Goal: Task Accomplishment & Management: Complete application form

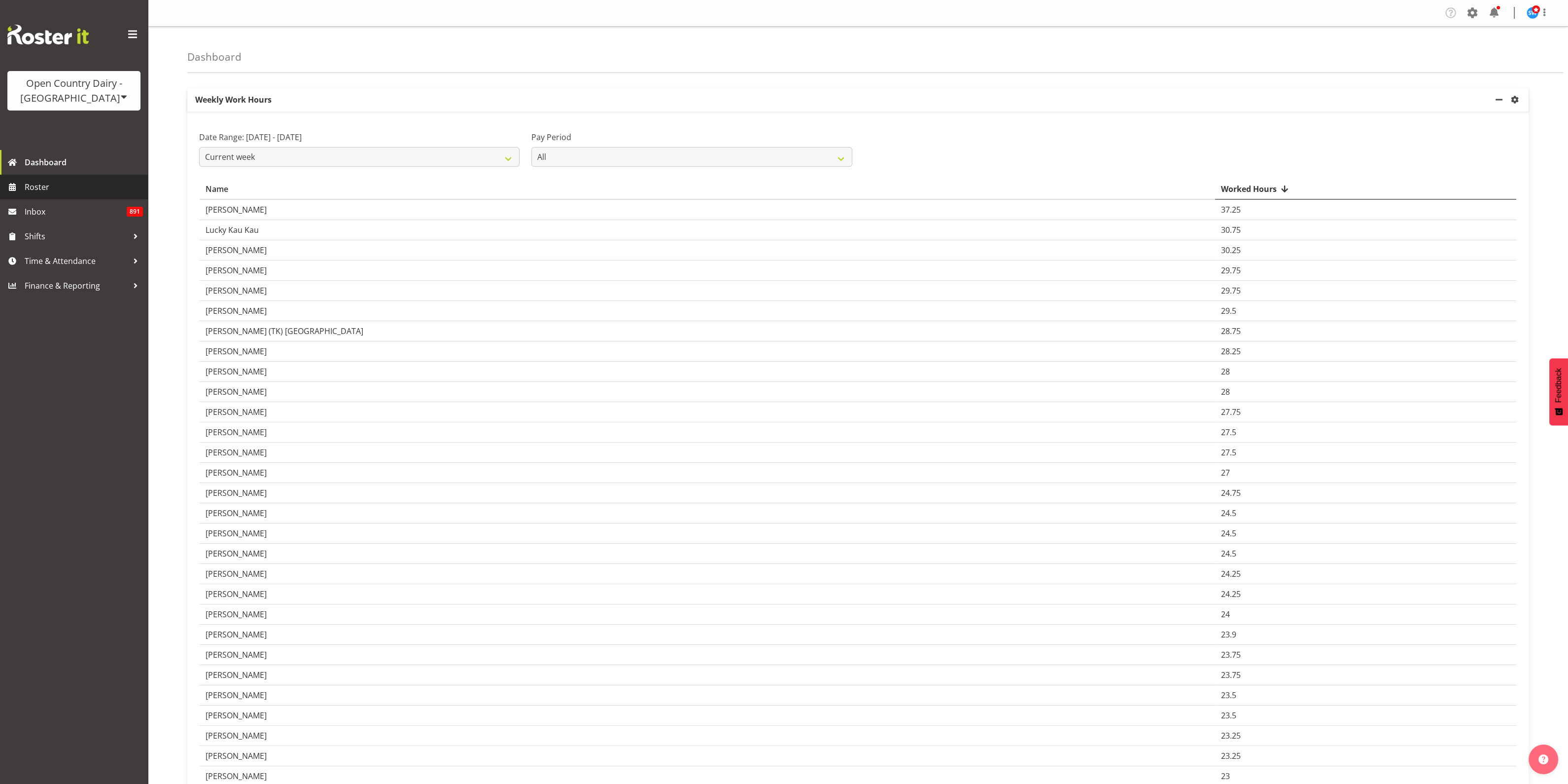
click at [48, 186] on span "Roster" at bounding box center [83, 186] width 118 height 14
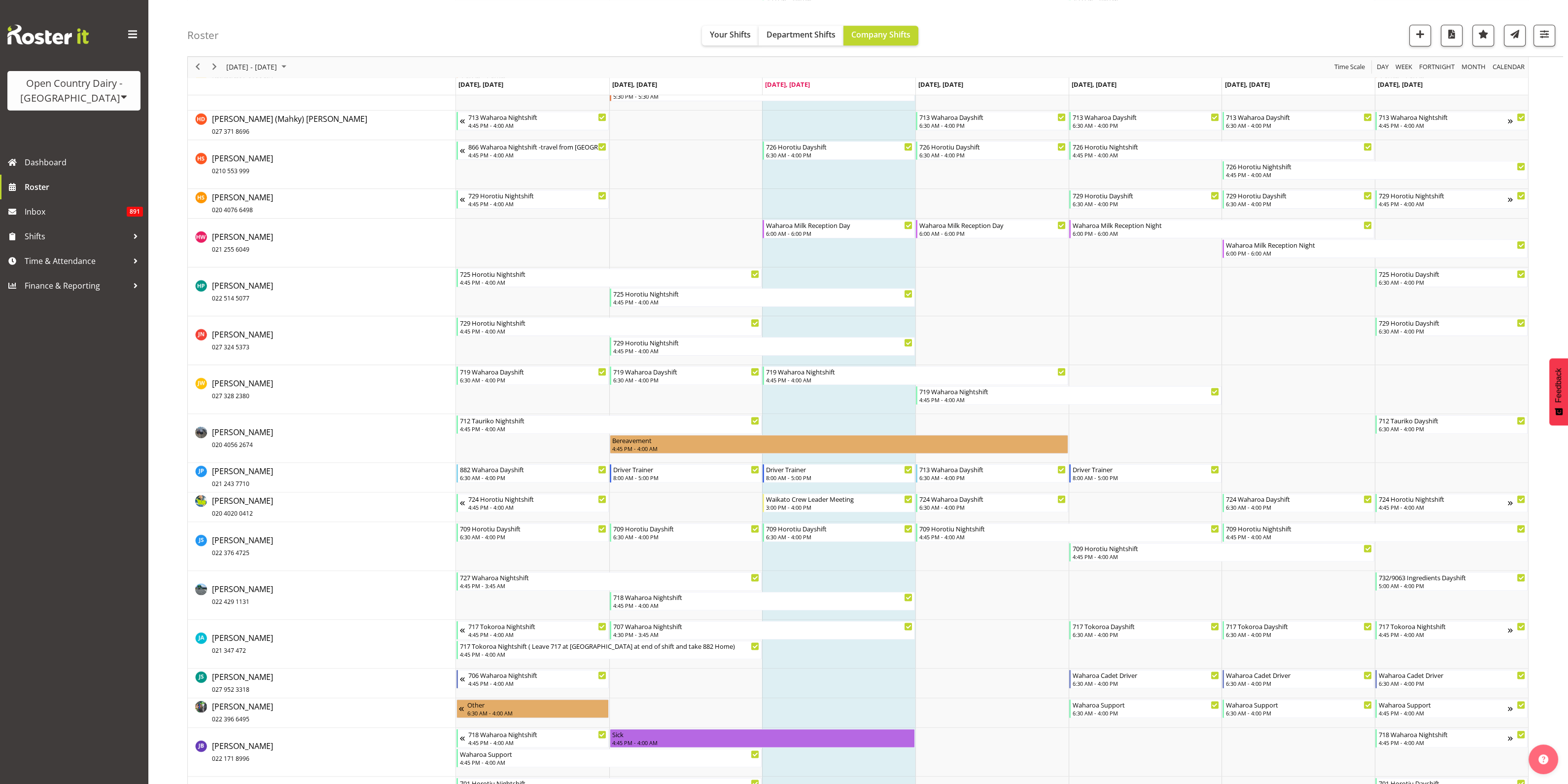
scroll to position [3144, 0]
click at [82, 265] on span "Time & Attendance" at bounding box center [76, 261] width 104 height 14
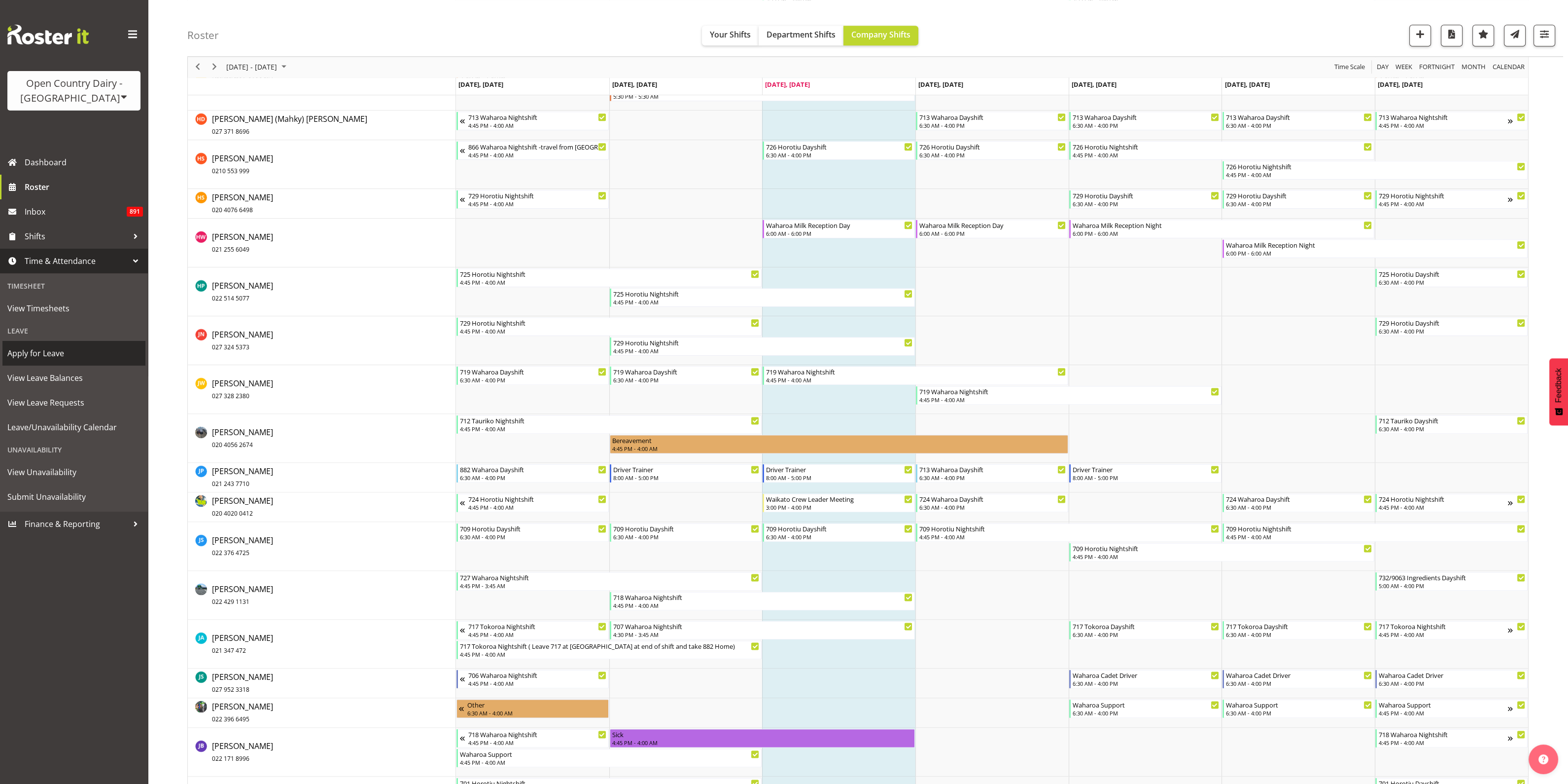
click at [62, 353] on span "Apply for Leave" at bounding box center [74, 353] width 133 height 14
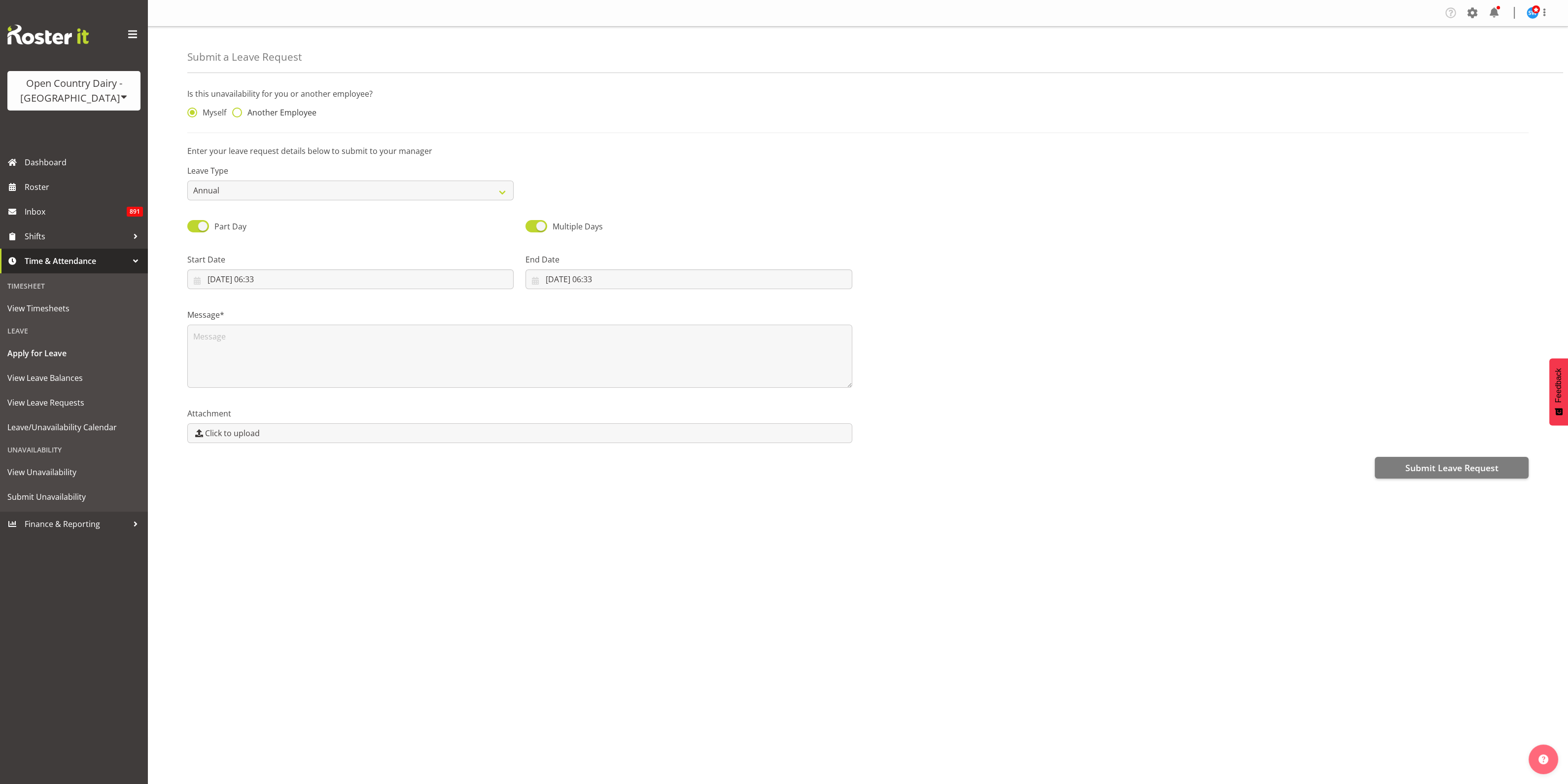
click at [239, 115] on span at bounding box center [238, 113] width 10 height 10
click at [239, 115] on input "Another Employee" at bounding box center [236, 113] width 7 height 7
radio input "true"
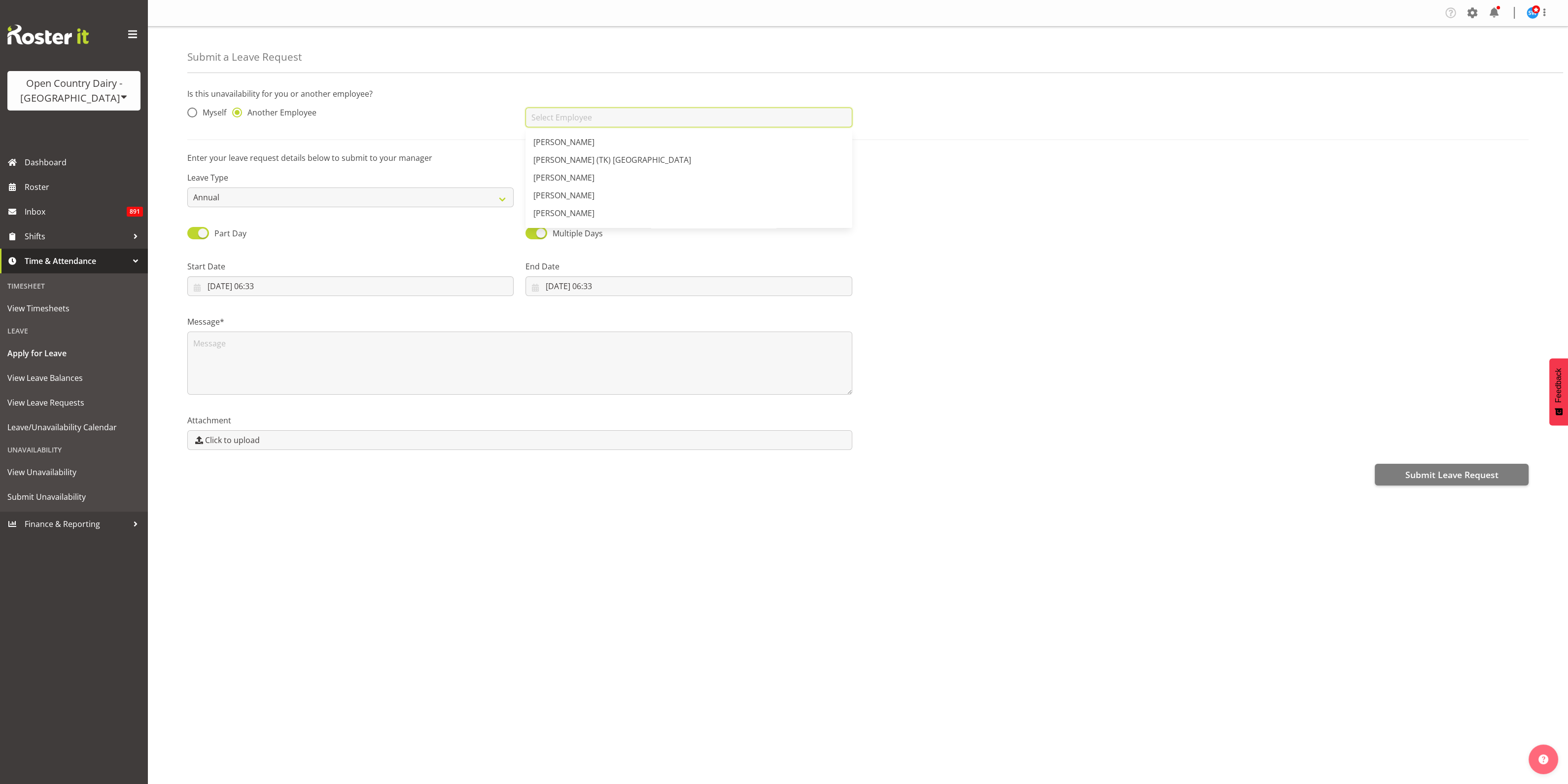
click at [574, 116] on input "text" at bounding box center [688, 117] width 326 height 20
click at [562, 142] on span "[PERSON_NAME]" at bounding box center [564, 142] width 61 height 11
type input "[PERSON_NAME]"
click at [497, 195] on select "Annual Sick Leave Without Pay Bereavement Domestic Violence Parental Jury Servi…" at bounding box center [351, 197] width 326 height 20
select select "Other"
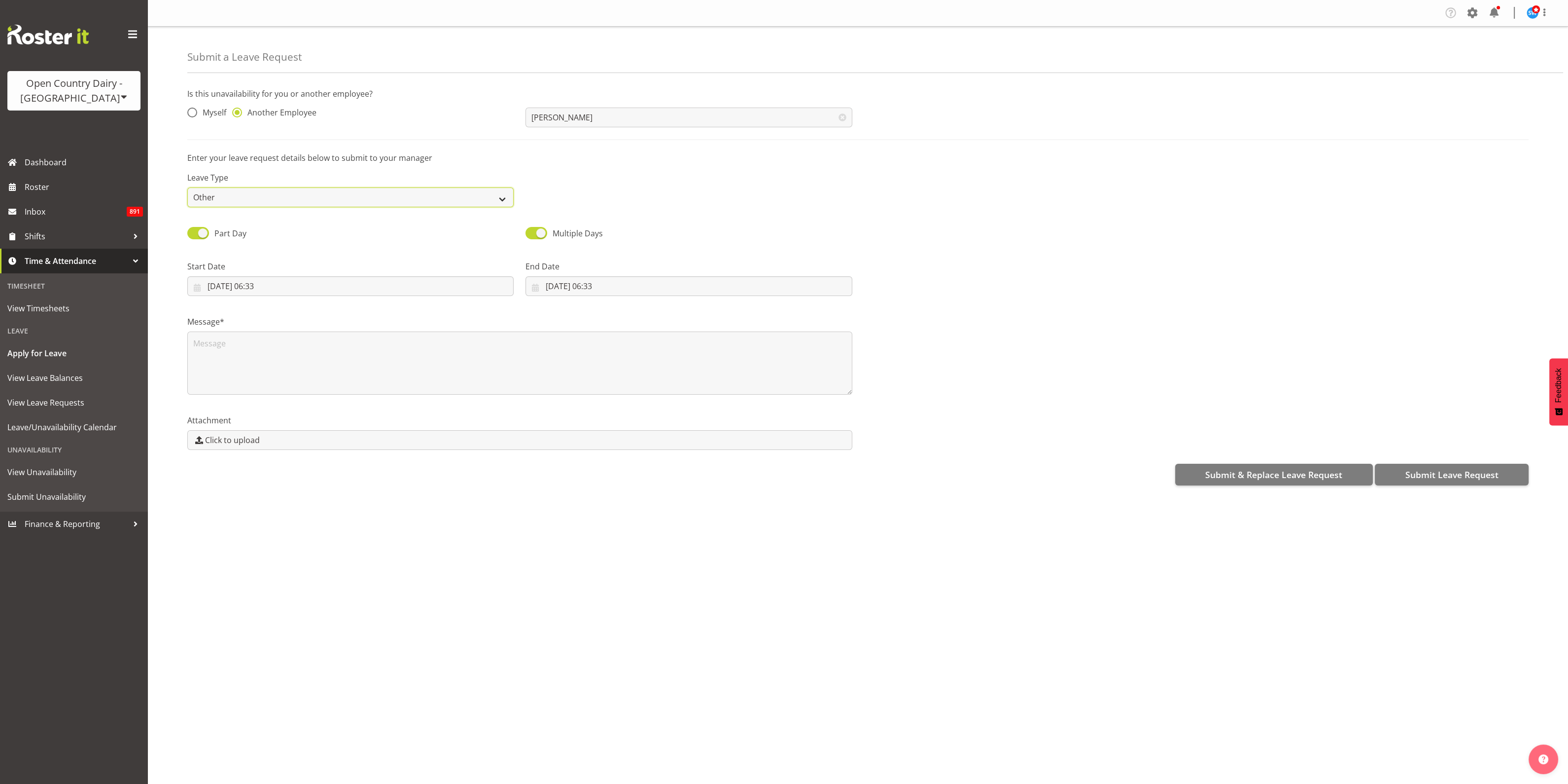
click at [188, 188] on select "Annual Sick Leave Without Pay Bereavement Domestic Violence Parental Jury Servi…" at bounding box center [351, 197] width 326 height 20
click at [254, 288] on input "01/10/2025, 06:33" at bounding box center [351, 285] width 326 height 20
click at [317, 366] on span "3" at bounding box center [317, 366] width 4 height 9
type input "03/10/2025, 06:33"
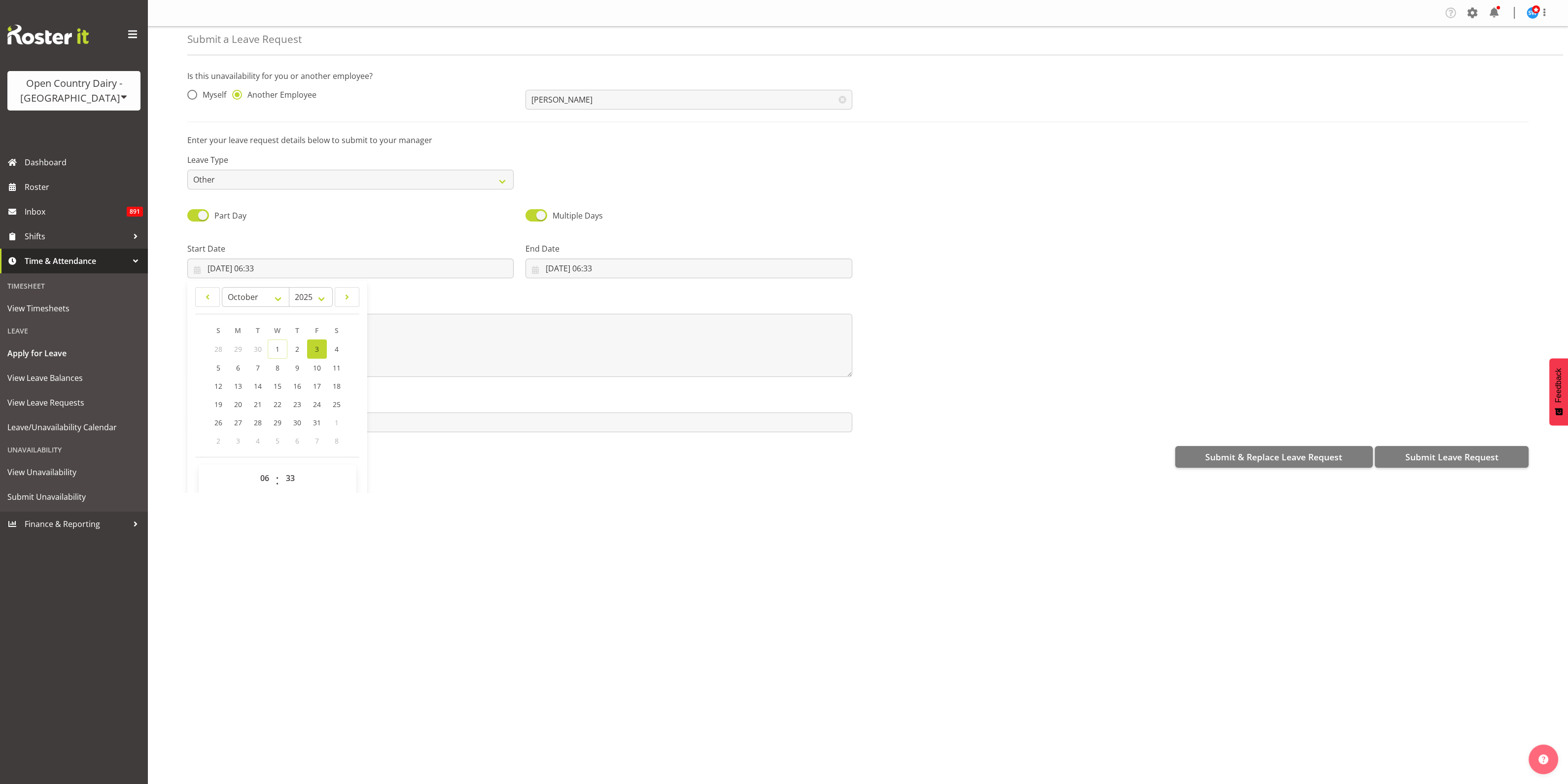
scroll to position [28, 0]
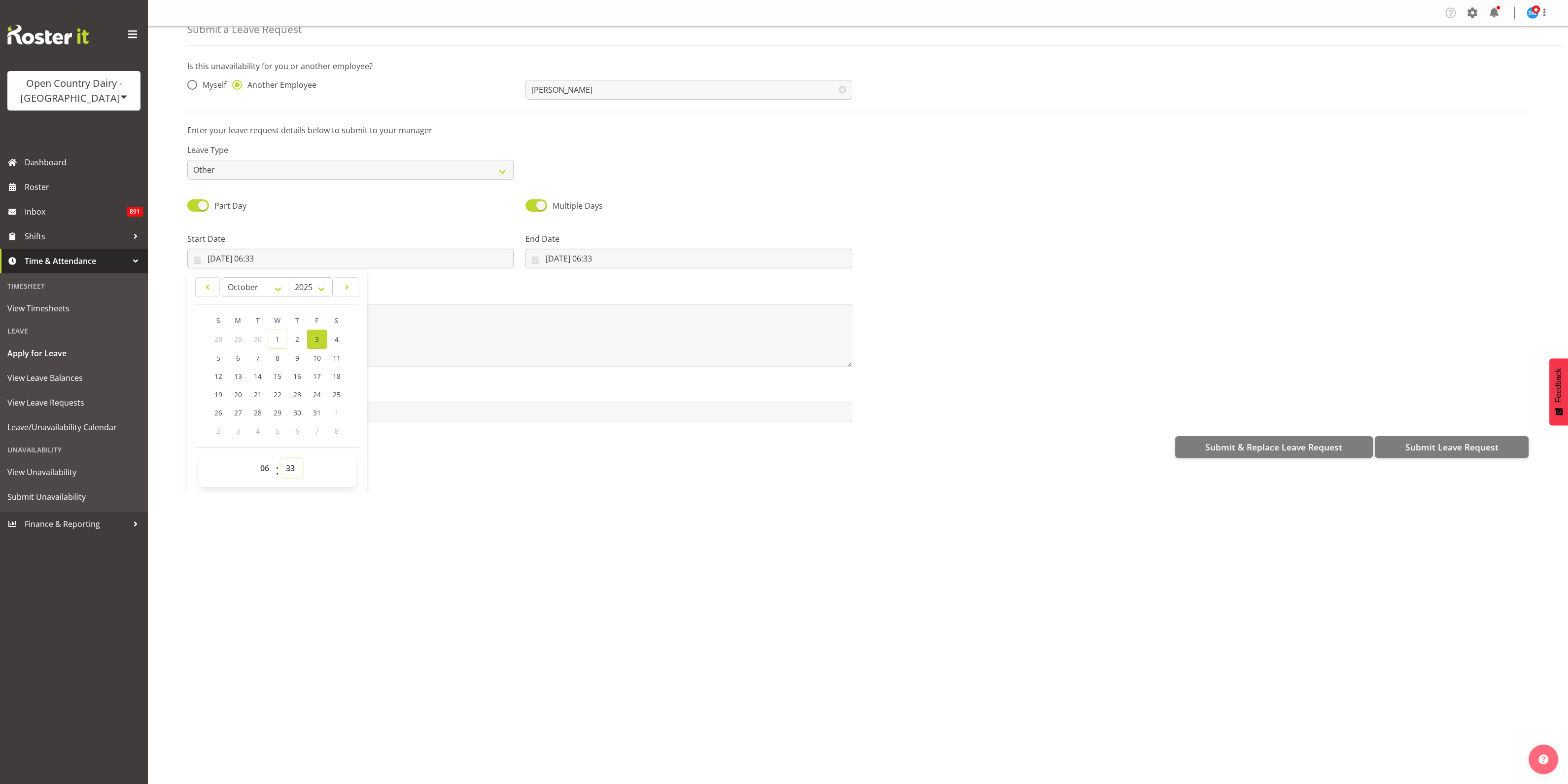
click at [290, 467] on select "00 01 02 03 04 05 06 07 08 09 10 11 12 13 14 15 16 17 18 19 20 21 22 23 24 25 2…" at bounding box center [291, 468] width 22 height 20
select select "30"
click at [280, 459] on select "00 01 02 03 04 05 06 07 08 09 10 11 12 13 14 15 16 17 18 19 20 21 22 23 24 25 2…" at bounding box center [291, 468] width 22 height 20
type input "03/10/2025, 06:30"
click at [438, 520] on div "Company Settings Roles & Skills Tasks Jobs Employees Locations & Departments Ac…" at bounding box center [857, 392] width 1420 height 784
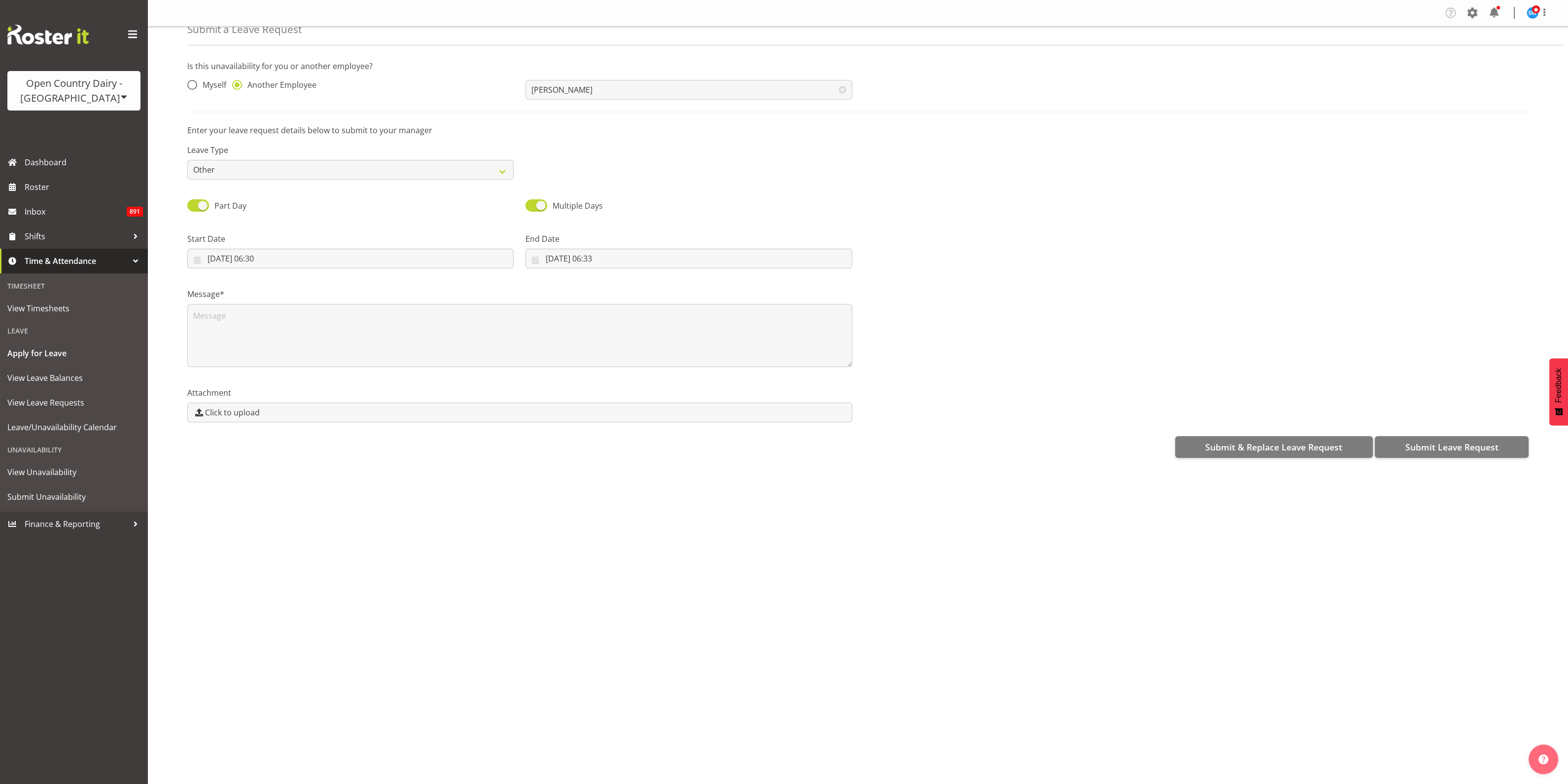
scroll to position [0, 0]
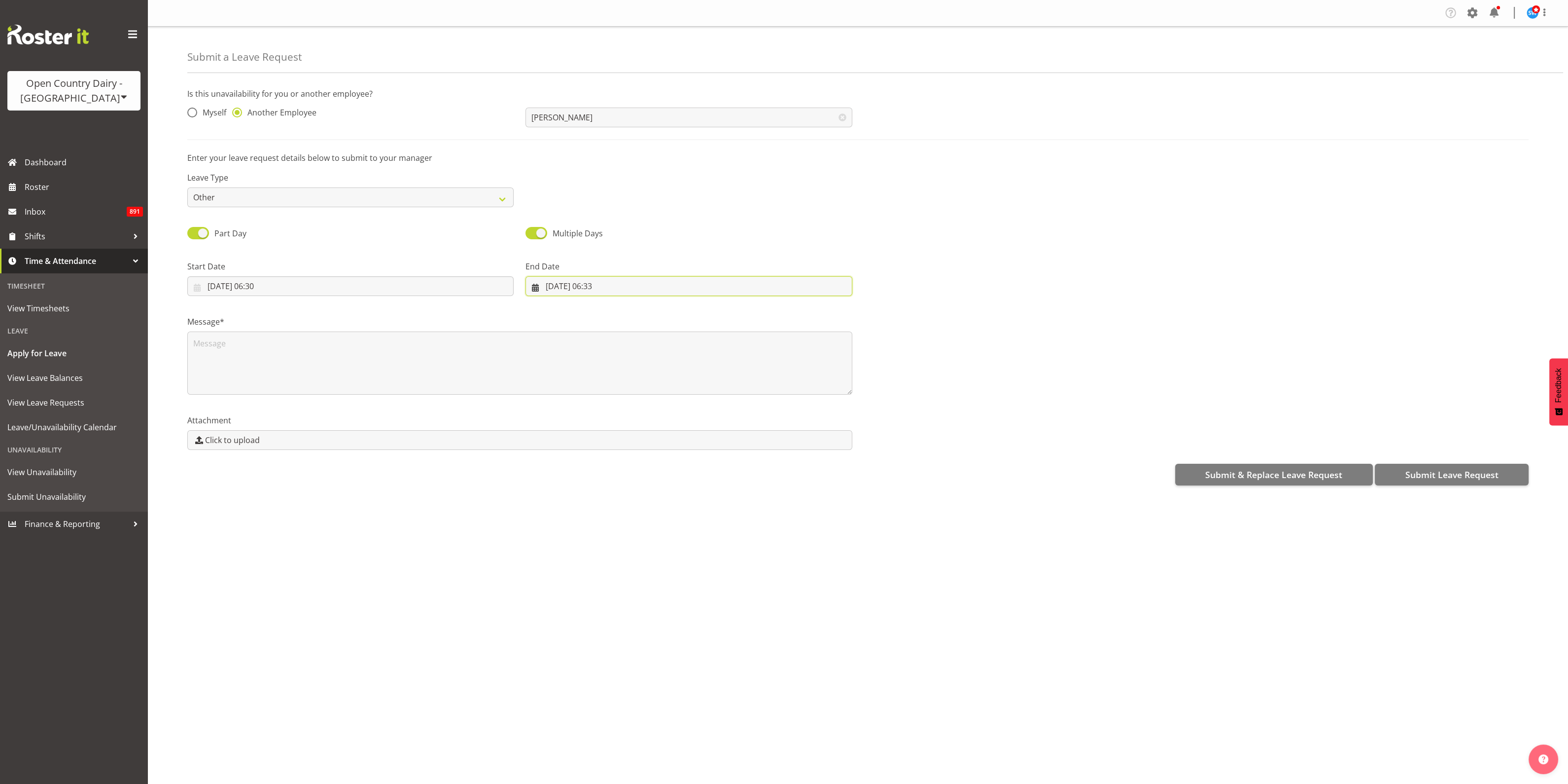
click at [564, 285] on input "01/10/2025, 06:33" at bounding box center [688, 285] width 326 height 20
click at [649, 365] on link "3" at bounding box center [655, 366] width 20 height 20
type input "03/10/2025, 06:33"
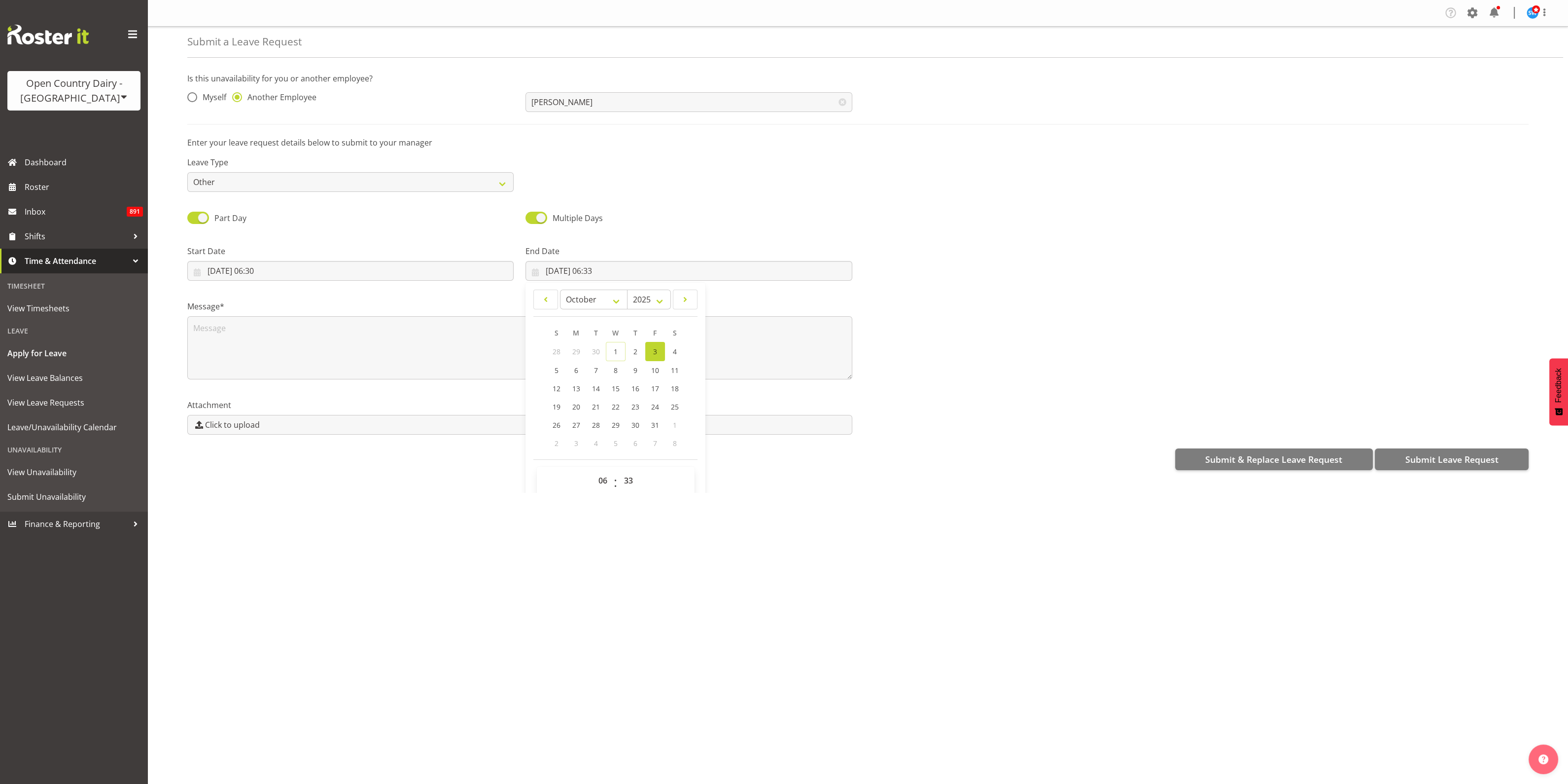
scroll to position [28, 0]
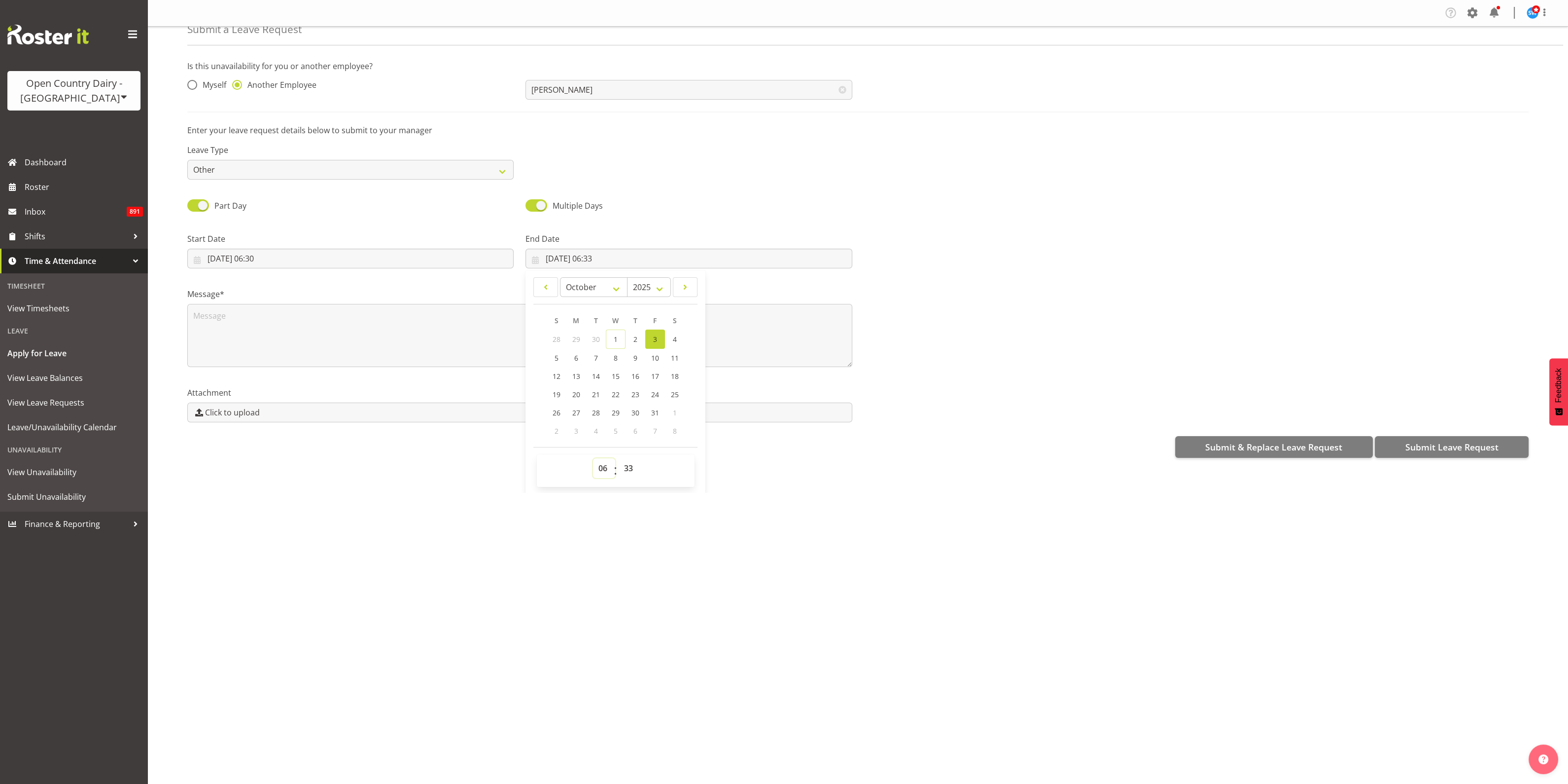
click at [600, 463] on select "00 01 02 03 04 05 06 07 08 09 10 11 12 13 14 15 16 17 18 19 20 21 22 23" at bounding box center [604, 468] width 22 height 20
select select "16"
click at [593, 459] on select "00 01 02 03 04 05 06 07 08 09 10 11 12 13 14 15 16 17 18 19 20 21 22 23" at bounding box center [604, 468] width 22 height 20
type input "03/10/2025, 16:33"
click at [623, 468] on select "00 01 02 03 04 05 06 07 08 09 10 11 12 13 14 15 16 17 18 19 20 21 22 23 24 25 2…" at bounding box center [630, 468] width 22 height 20
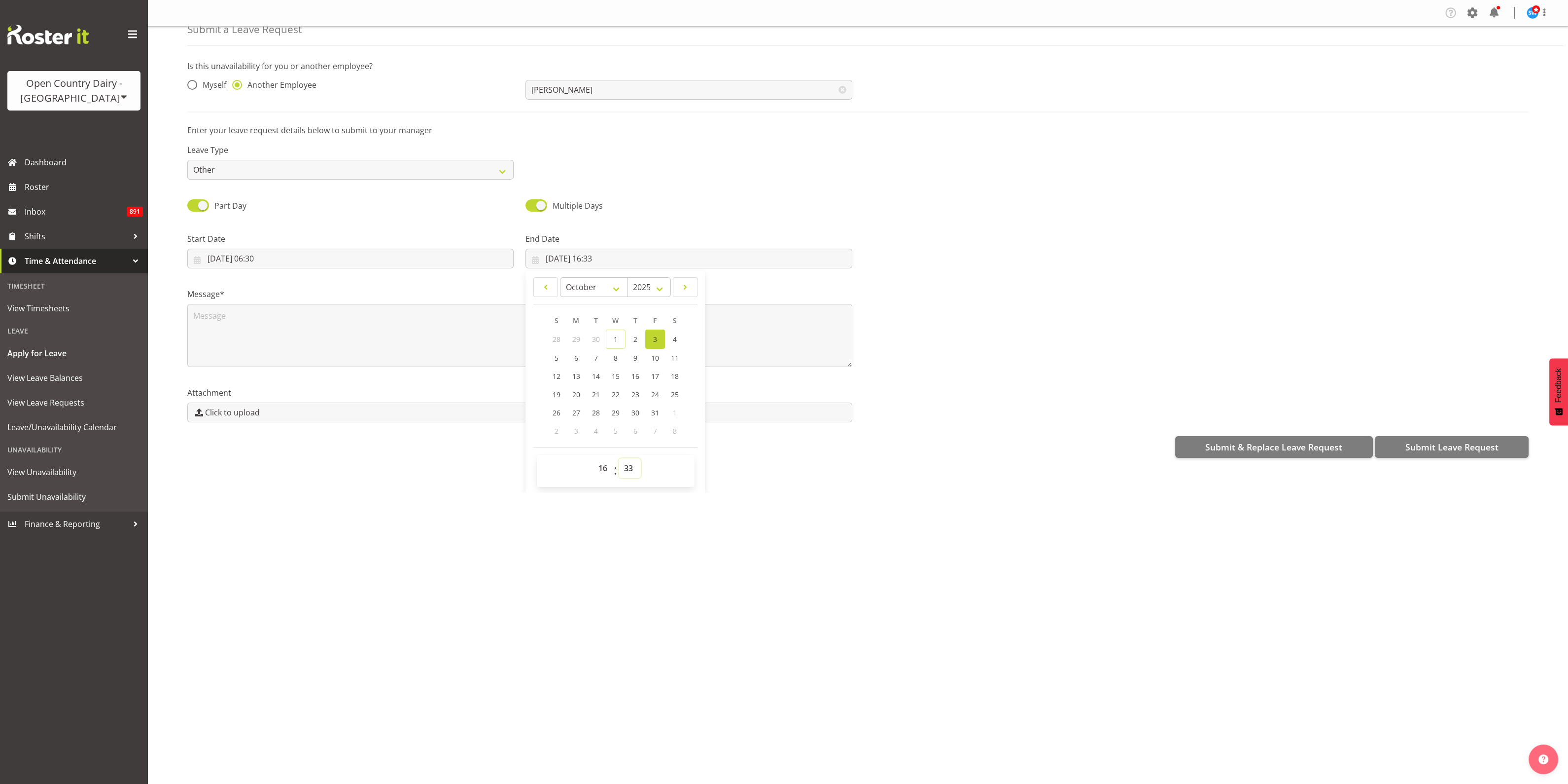
select select "30"
click at [619, 459] on select "00 01 02 03 04 05 06 07 08 09 10 11 12 13 14 15 16 17 18 19 20 21 22 23 24 25 2…" at bounding box center [630, 468] width 22 height 20
type input "03/10/2025, 16:30"
click at [649, 563] on div "Company Settings Roles & Skills Tasks Jobs Employees Locations & Departments Ac…" at bounding box center [857, 392] width 1420 height 784
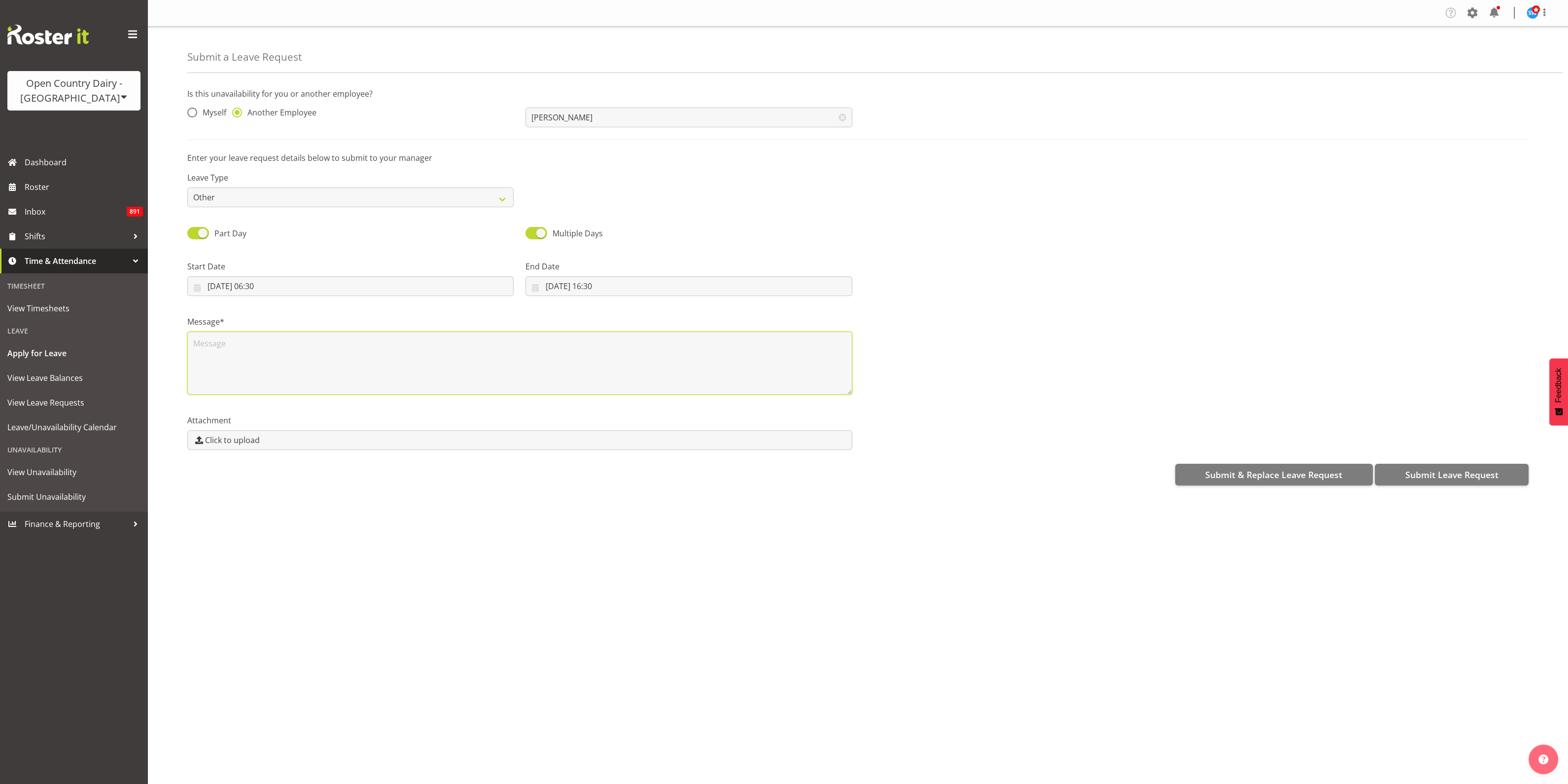
click at [398, 356] on textarea at bounding box center [520, 363] width 665 height 63
type textarea "Approved by Steve"
click at [1486, 475] on span "Submit Leave Request" at bounding box center [1452, 474] width 93 height 13
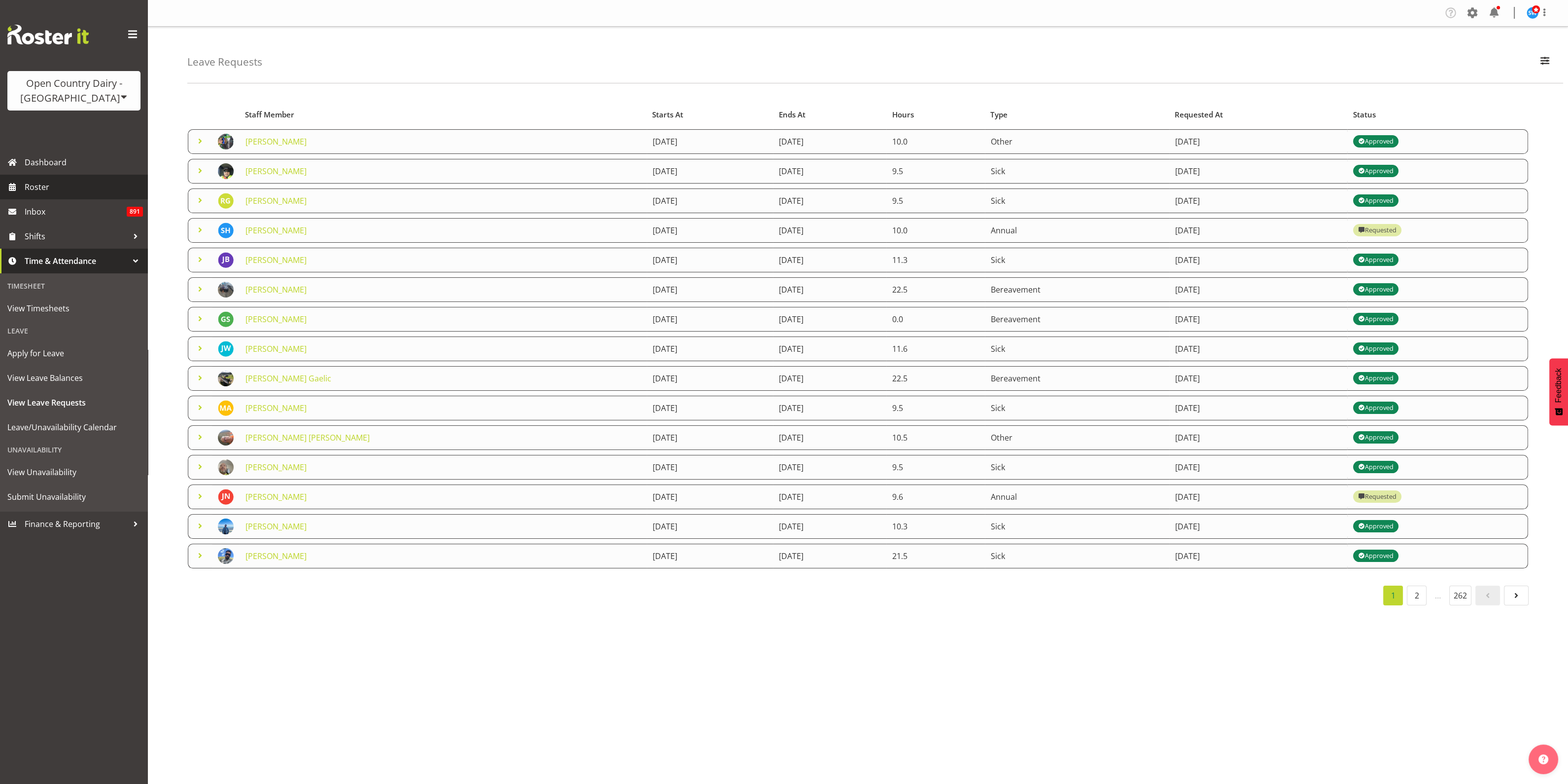
click at [39, 185] on span "Roster" at bounding box center [83, 186] width 118 height 14
